Goal: Task Accomplishment & Management: Complete application form

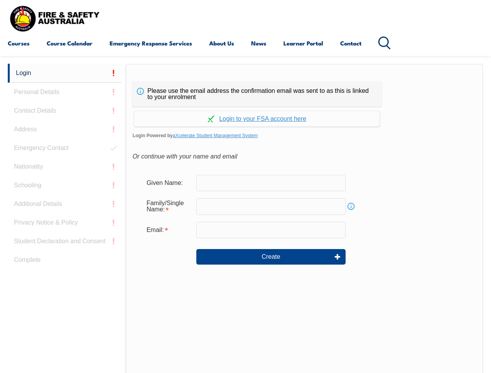
scroll to position [264, 0]
click at [245, 55] on header "Courses Course Calendar Emergency Response Services Services Overview Emergency…" at bounding box center [245, 28] width 491 height 56
click at [245, 218] on form "Given Name: Family/Single Name: Info Email: Create" at bounding box center [305, 225] width 344 height 117
click at [65, 73] on link "Login" at bounding box center [65, 73] width 114 height 19
click at [65, 92] on div "Login Personal Details Contact Details Address Emergency Contact Nationality Sc…" at bounding box center [67, 258] width 118 height 388
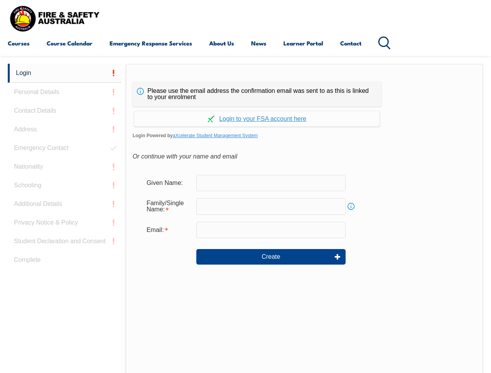
click at [65, 111] on div "Login Personal Details Contact Details Address Emergency Contact Nationality Sc…" at bounding box center [67, 258] width 118 height 388
click at [65, 129] on div "Login Personal Details Contact Details Address Emergency Contact Nationality Sc…" at bounding box center [67, 258] width 118 height 388
click at [65, 148] on div "Login Personal Details Contact Details Address Emergency Contact Nationality Sc…" at bounding box center [67, 258] width 118 height 388
click at [65, 167] on div "Login Personal Details Contact Details Address Emergency Contact Nationality Sc…" at bounding box center [67, 258] width 118 height 388
click at [65, 185] on div "Login Personal Details Contact Details Address Emergency Contact Nationality Sc…" at bounding box center [67, 258] width 118 height 388
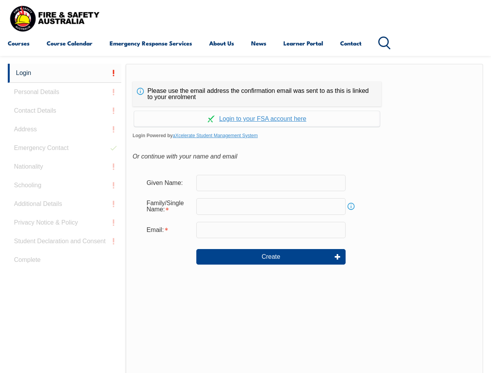
click at [65, 204] on div "Login Personal Details Contact Details Address Emergency Contact Nationality Sc…" at bounding box center [67, 258] width 118 height 388
